Goal: Information Seeking & Learning: Find specific fact

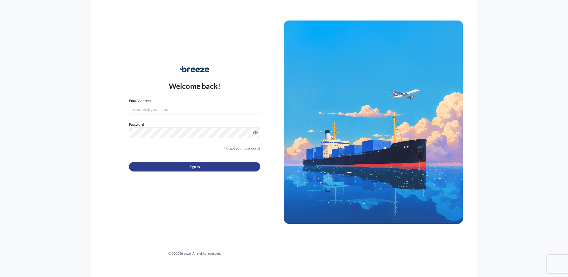
type input "[PERSON_NAME][EMAIL_ADDRESS][DOMAIN_NAME]"
click at [191, 170] on button "Sign In" at bounding box center [194, 166] width 131 height 9
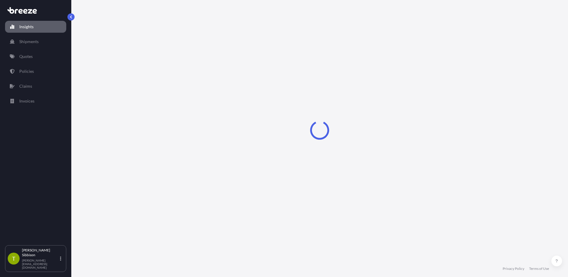
select select "2025"
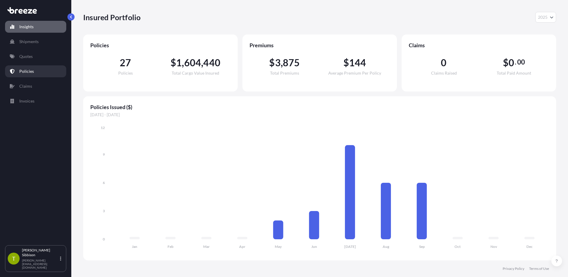
click at [42, 74] on link "Policies" at bounding box center [35, 71] width 61 height 12
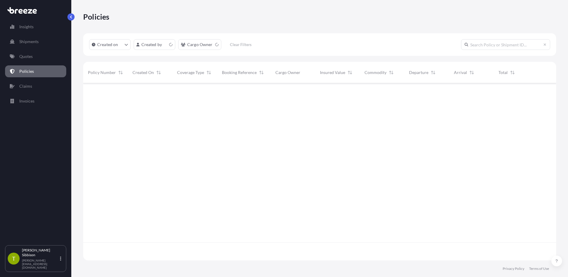
scroll to position [176, 468]
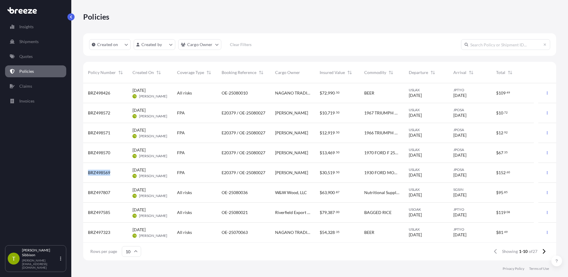
drag, startPoint x: 111, startPoint y: 175, endPoint x: 87, endPoint y: 175, distance: 23.8
click at [87, 175] on div "BRZ498569" at bounding box center [105, 173] width 45 height 20
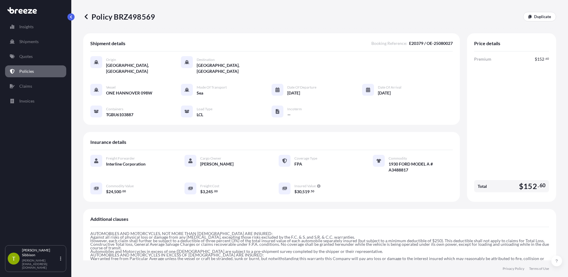
drag, startPoint x: 89, startPoint y: 174, endPoint x: 226, endPoint y: 102, distance: 155.0
click at [226, 102] on div "Vessel ONE HANNOVER 098W Mode of Transport Sea Date of Departure [DATE] Date of…" at bounding box center [271, 101] width 362 height 34
drag, startPoint x: 155, startPoint y: 19, endPoint x: 147, endPoint y: 20, distance: 7.7
click at [147, 20] on div "Policy BRZ498569 Duplicate" at bounding box center [319, 16] width 473 height 9
drag, startPoint x: 147, startPoint y: 20, endPoint x: 134, endPoint y: 23, distance: 13.3
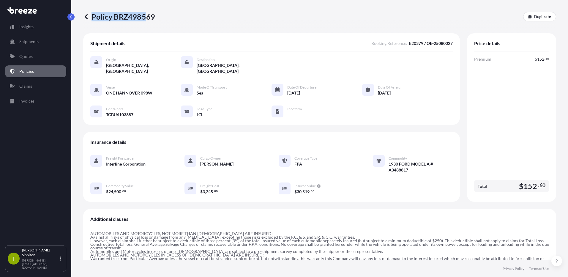
click at [138, 23] on div "Policy BRZ498569 Duplicate" at bounding box center [319, 16] width 473 height 33
drag, startPoint x: 115, startPoint y: 20, endPoint x: 156, endPoint y: 22, distance: 41.0
click at [156, 22] on div "Policy BRZ498569 Duplicate" at bounding box center [319, 16] width 473 height 33
drag, startPoint x: 156, startPoint y: 22, endPoint x: 140, endPoint y: 20, distance: 15.5
copy p "BRZ498569"
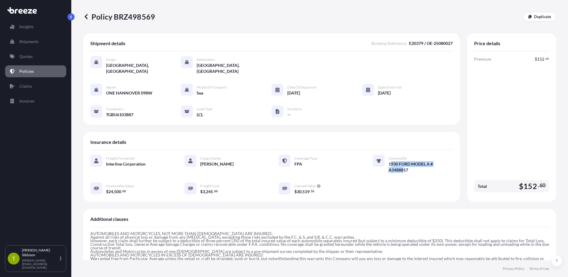
drag, startPoint x: 386, startPoint y: 159, endPoint x: 399, endPoint y: 165, distance: 14.2
click at [399, 165] on span "1930 FORD MODEL A # A3488817" at bounding box center [420, 167] width 64 height 12
drag, startPoint x: 399, startPoint y: 165, endPoint x: 411, endPoint y: 167, distance: 12.2
click at [412, 168] on div "Freight Forwarder Interline Corporation Cargo Owner SATSUKI FUKUSHIMA Coverage …" at bounding box center [271, 175] width 362 height 40
drag, startPoint x: 408, startPoint y: 165, endPoint x: 385, endPoint y: 160, distance: 24.1
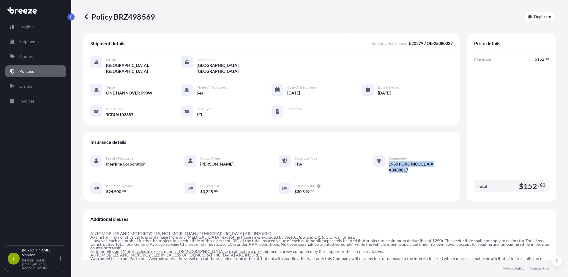
click at [388, 161] on span "1930 FORD MODEL A # A3488817" at bounding box center [420, 167] width 64 height 12
drag, startPoint x: 385, startPoint y: 160, endPoint x: 388, endPoint y: 159, distance: 3.3
copy span "1930 FORD MODEL A # A3488817"
click at [28, 65] on div "Insights Shipments Quotes Policies Claims Invoices" at bounding box center [35, 129] width 61 height 229
click at [28, 71] on p "Policies" at bounding box center [26, 71] width 15 height 6
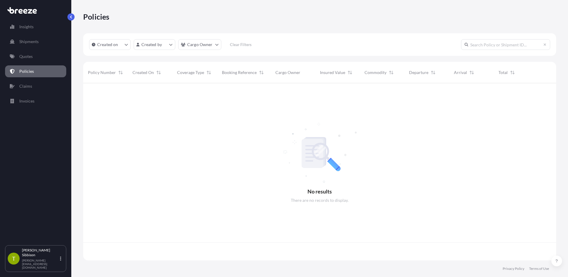
scroll to position [176, 468]
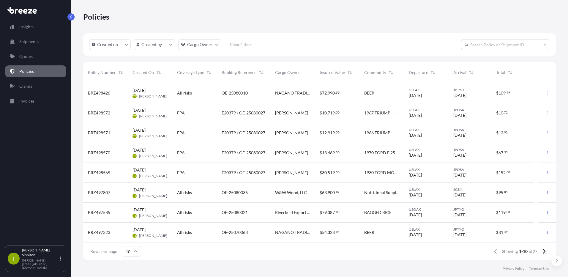
click at [202, 150] on div "FPA" at bounding box center [194, 153] width 35 height 6
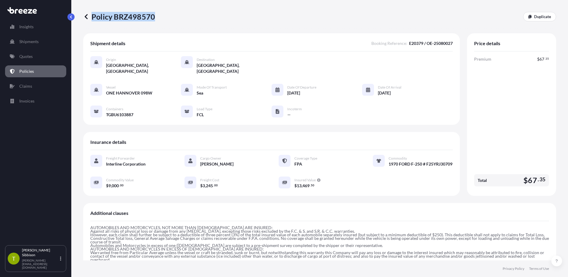
click at [153, 20] on div "Policy BRZ498570 Duplicate" at bounding box center [319, 16] width 473 height 9
drag, startPoint x: 153, startPoint y: 20, endPoint x: 149, endPoint y: 19, distance: 4.9
copy p "Policy BRZ498570"
drag, startPoint x: 412, startPoint y: 166, endPoint x: 385, endPoint y: 159, distance: 28.4
click at [388, 161] on span "1970 FORD F-250 # F25YRJ30709" at bounding box center [420, 164] width 64 height 6
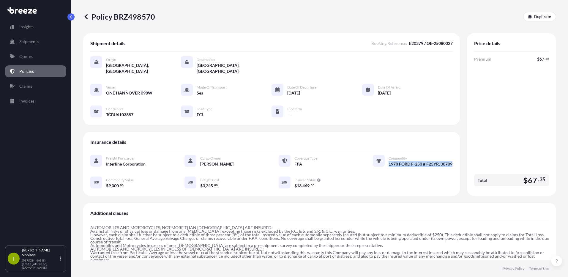
drag, startPoint x: 385, startPoint y: 159, endPoint x: 390, endPoint y: 161, distance: 5.9
copy span "1970 FORD F-250 # F25YRJ30709"
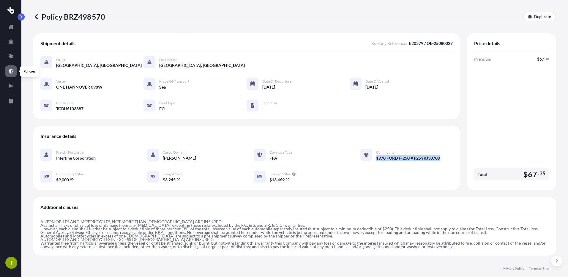
click at [11, 74] on link at bounding box center [11, 71] width 12 height 12
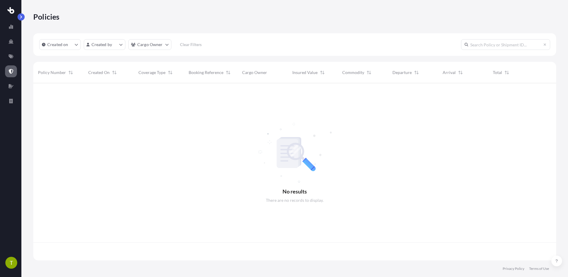
scroll to position [176, 518]
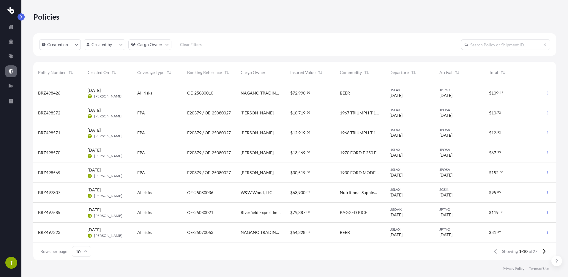
click at [50, 134] on span "BRZ498571" at bounding box center [49, 133] width 22 height 6
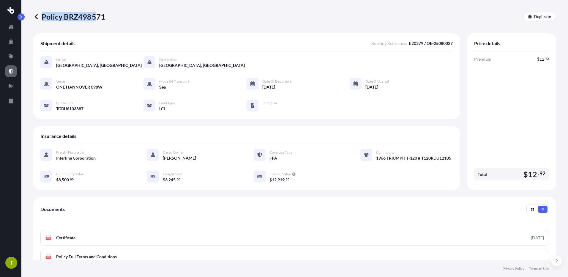
drag, startPoint x: 110, startPoint y: 17, endPoint x: 95, endPoint y: 17, distance: 15.1
click at [95, 17] on div "Policy BRZ498571 Duplicate" at bounding box center [294, 16] width 522 height 9
drag, startPoint x: 95, startPoint y: 17, endPoint x: 74, endPoint y: 20, distance: 21.8
click at [74, 20] on p "Policy BRZ498571" at bounding box center [69, 16] width 72 height 9
drag, startPoint x: 115, startPoint y: 20, endPoint x: 103, endPoint y: 19, distance: 12.2
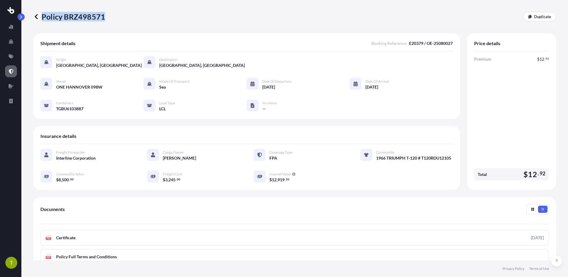
click at [103, 19] on div "Policy BRZ498571 Duplicate" at bounding box center [294, 16] width 522 height 9
copy p "Policy BRZ498571"
drag, startPoint x: 406, startPoint y: 166, endPoint x: 373, endPoint y: 160, distance: 33.7
click at [376, 160] on span "1966 TRIUMPH T-120 # T120RDU12105" at bounding box center [413, 158] width 75 height 6
drag, startPoint x: 373, startPoint y: 160, endPoint x: 377, endPoint y: 161, distance: 3.7
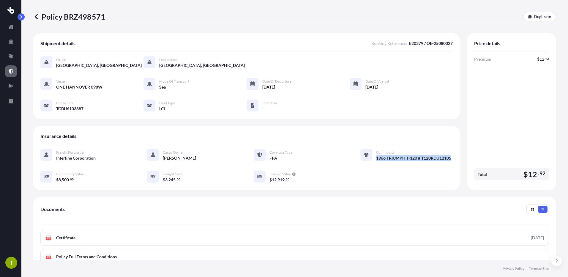
copy span "1966 TRIUMPH T-120 # T120RDU12105"
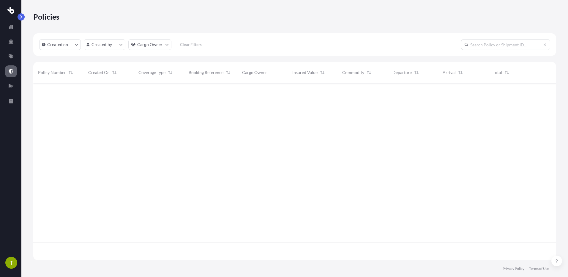
scroll to position [176, 518]
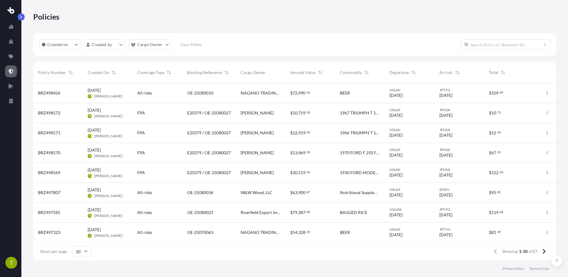
click at [197, 113] on span "E20379 / OE-25080027" at bounding box center [209, 113] width 44 height 6
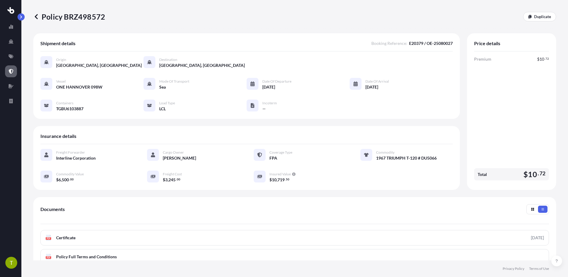
click at [104, 17] on p "Policy BRZ498572" at bounding box center [69, 16] width 72 height 9
click at [99, 18] on p "Policy BRZ498572" at bounding box center [69, 16] width 72 height 9
drag, startPoint x: 114, startPoint y: 17, endPoint x: 103, endPoint y: 18, distance: 11.0
click at [103, 18] on div "Policy BRZ498572 Duplicate" at bounding box center [294, 16] width 522 height 9
copy p "Policy BRZ498572"
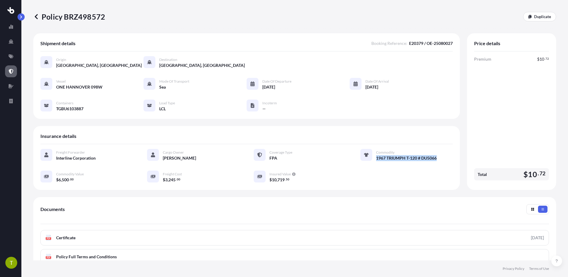
drag, startPoint x: 438, startPoint y: 158, endPoint x: 373, endPoint y: 160, distance: 65.0
click at [376, 160] on div "1967 TRIUMPH T-120 # DU5066" at bounding box center [414, 158] width 77 height 6
drag, startPoint x: 373, startPoint y: 160, endPoint x: 378, endPoint y: 159, distance: 4.5
copy span "1967 TRIUMPH T-120 # DU5066"
